Goal: Information Seeking & Learning: Learn about a topic

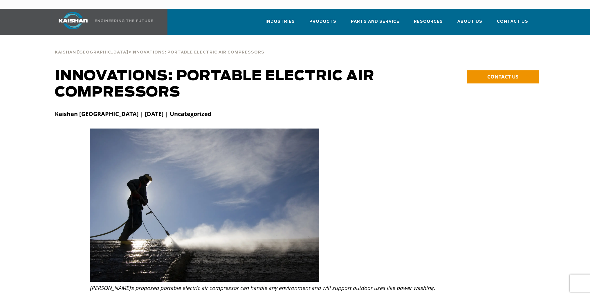
click at [70, 12] on img at bounding box center [73, 20] width 44 height 17
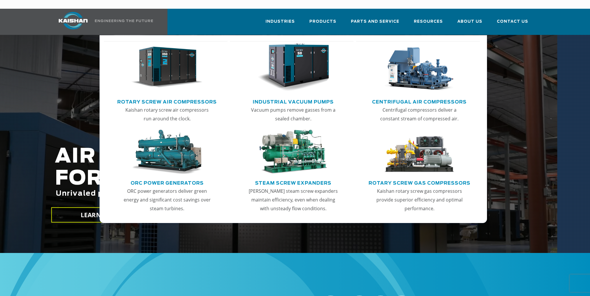
click at [164, 66] on img "Main menu" at bounding box center [166, 67] width 71 height 48
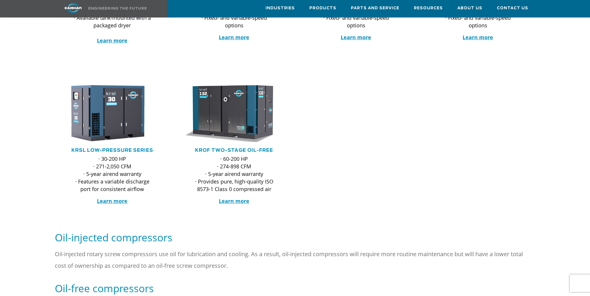
scroll to position [188, 0]
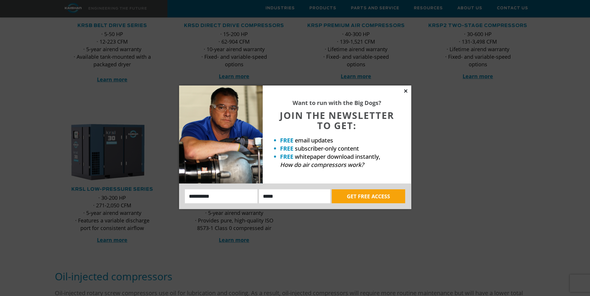
click at [407, 90] on icon at bounding box center [405, 90] width 5 height 5
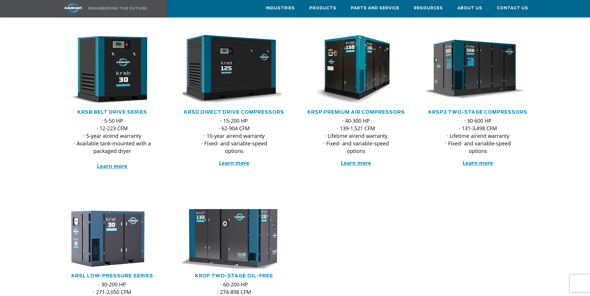
scroll to position [100, 0]
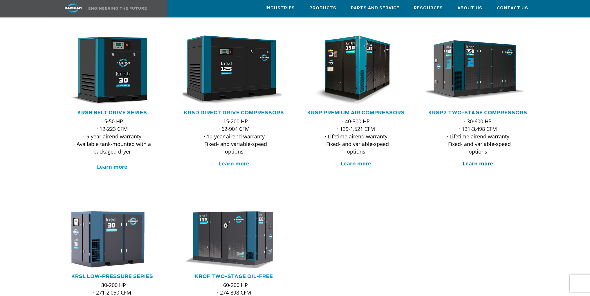
click at [478, 160] on strong "Learn more" at bounding box center [478, 163] width 30 height 7
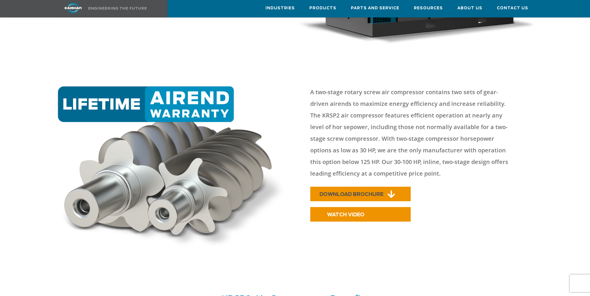
scroll to position [203, 0]
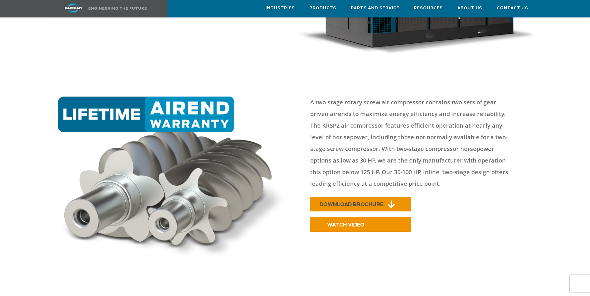
click at [388, 200] on icon at bounding box center [392, 204] width 8 height 9
